Goal: Task Accomplishment & Management: Manage account settings

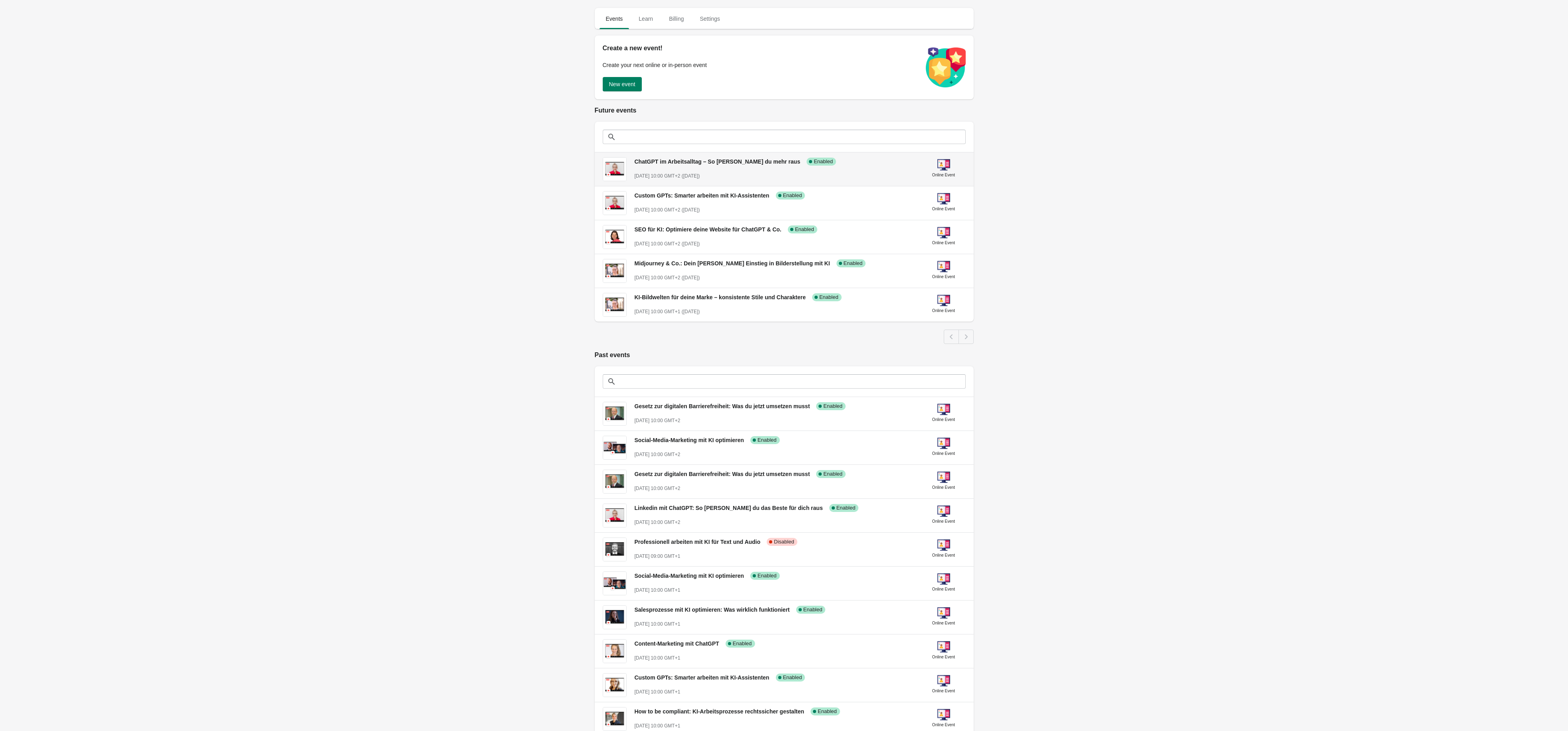
click at [727, 163] on span "ChatGPT im Arbeitsalltag – So [PERSON_NAME] du mehr raus" at bounding box center [718, 161] width 166 height 6
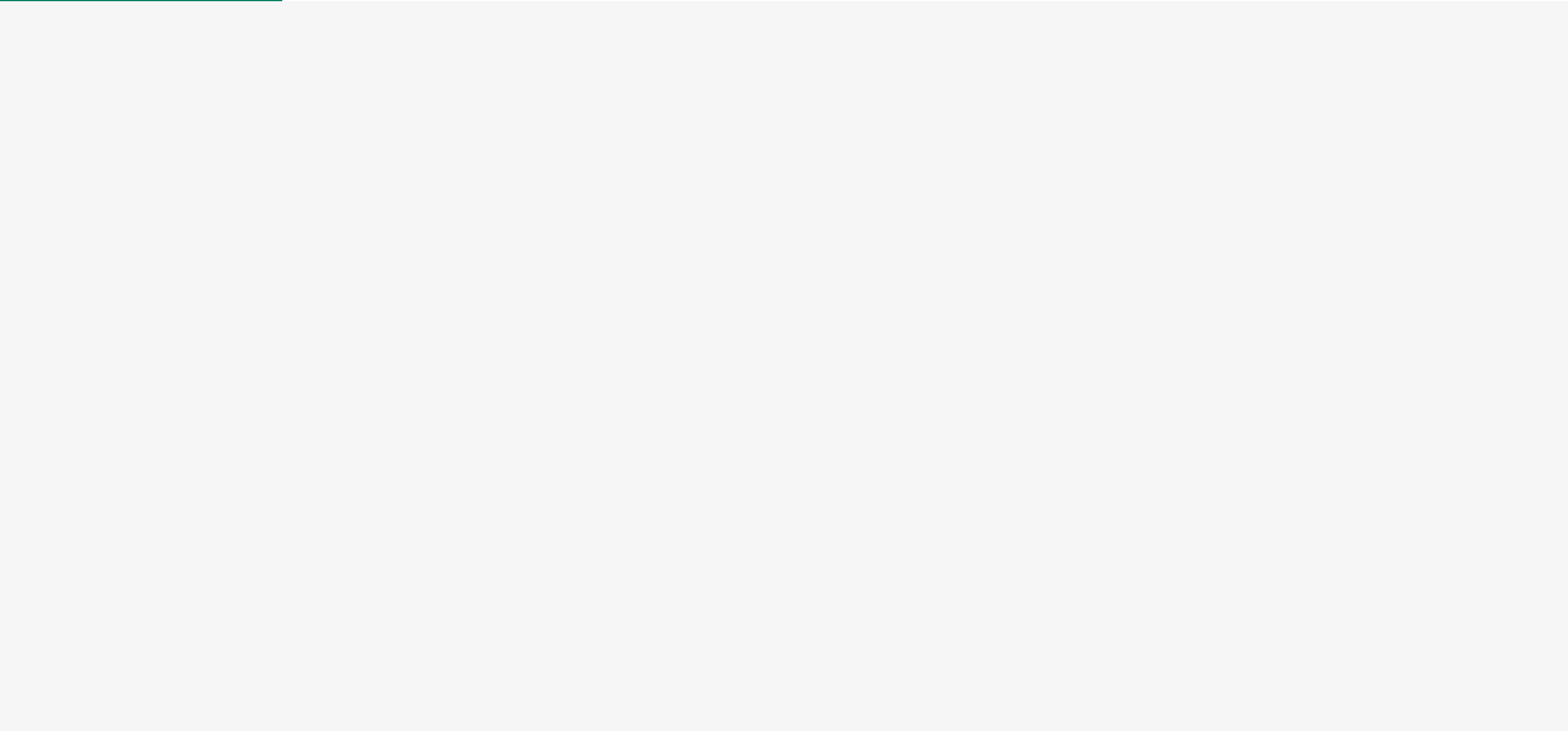
select select "US"
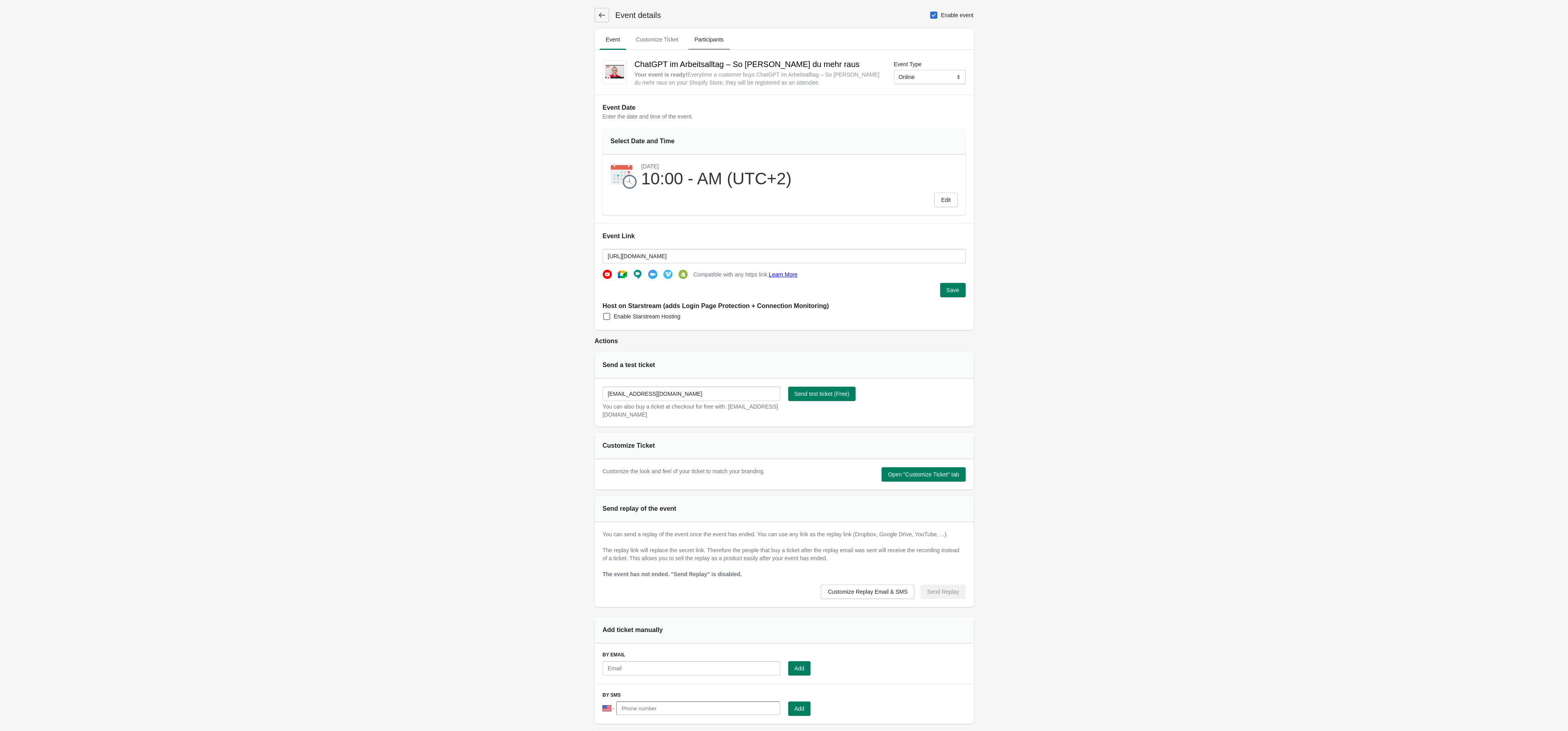
click at [720, 39] on span "Participants" at bounding box center [709, 40] width 42 height 15
select select "US"
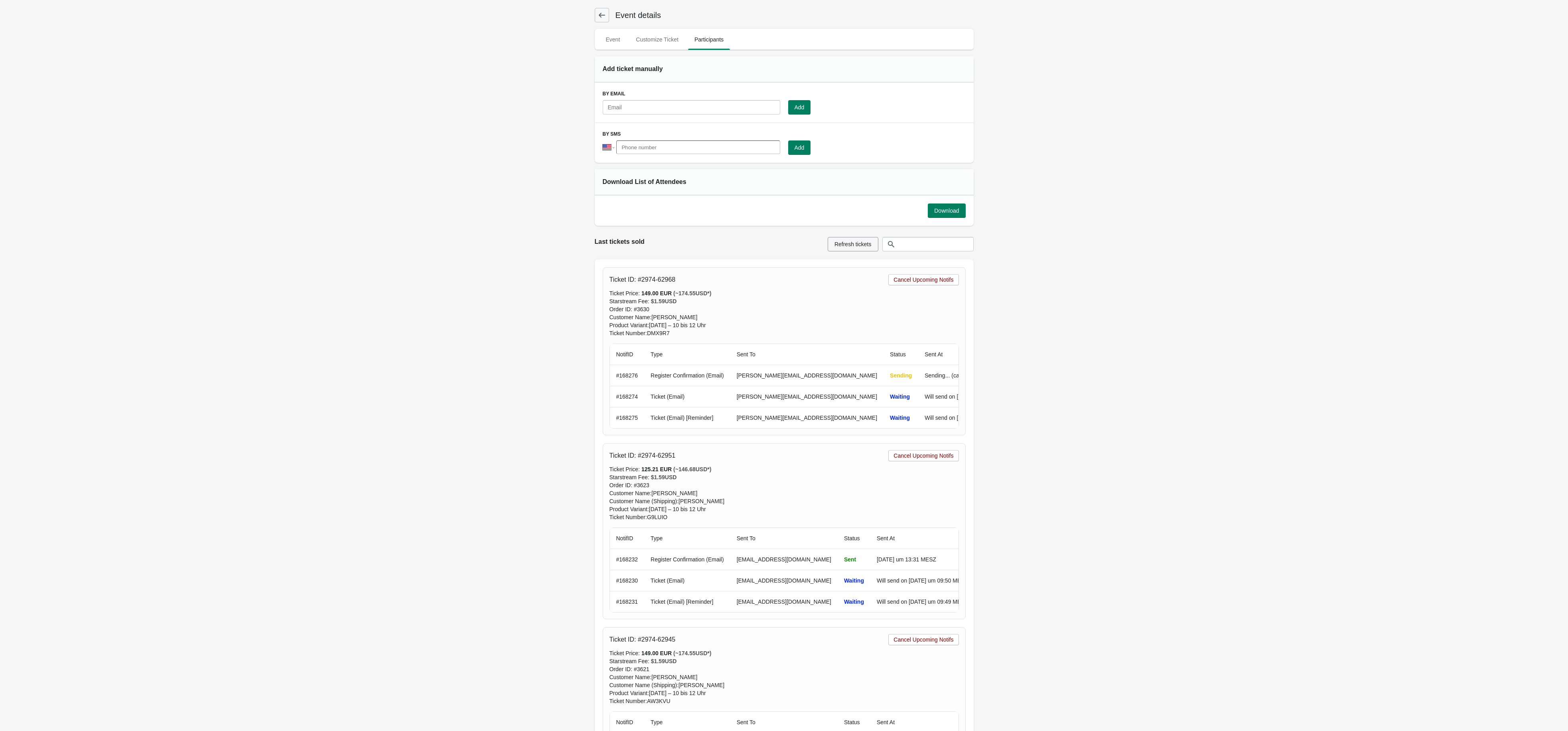
click at [663, 315] on div "Customer Name : [PERSON_NAME]" at bounding box center [784, 317] width 349 height 8
click at [656, 315] on div "Customer Name : [PERSON_NAME]" at bounding box center [784, 317] width 349 height 8
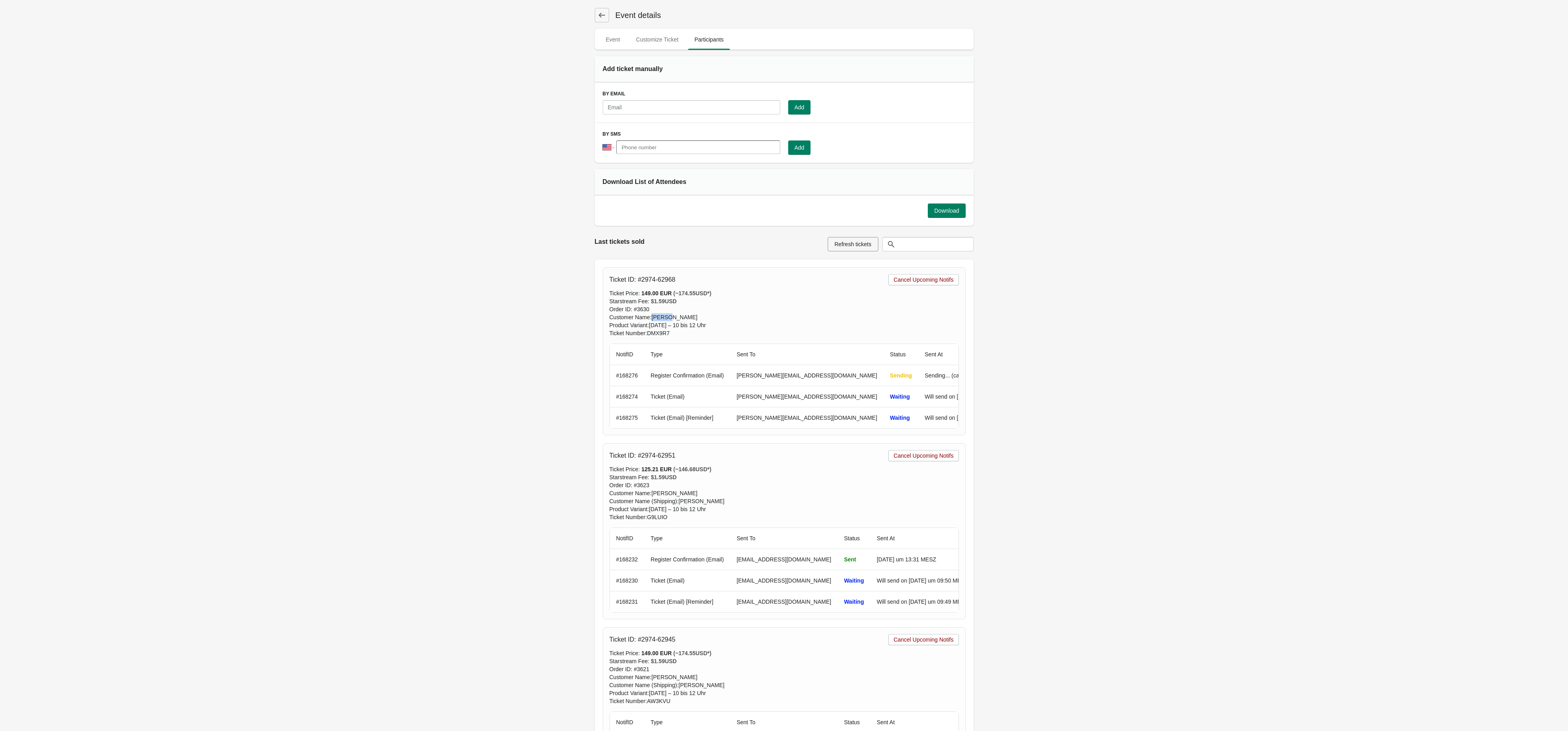
click at [656, 315] on div "Customer Name : [PERSON_NAME]" at bounding box center [784, 317] width 349 height 8
